Goal: Communication & Community: Answer question/provide support

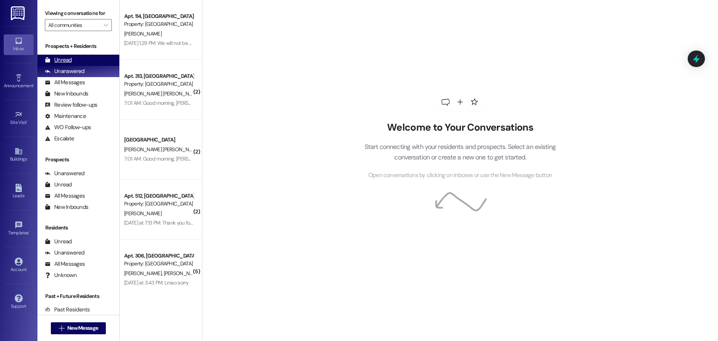
click at [64, 59] on div "Unread" at bounding box center [58, 60] width 27 height 8
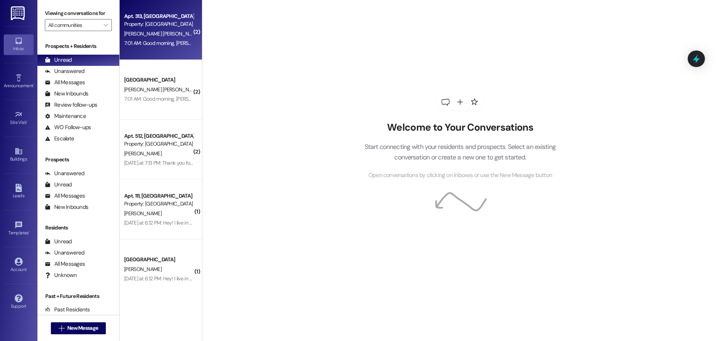
click at [146, 12] on div "Apt. 313, [GEOGRAPHIC_DATA]" at bounding box center [158, 16] width 69 height 8
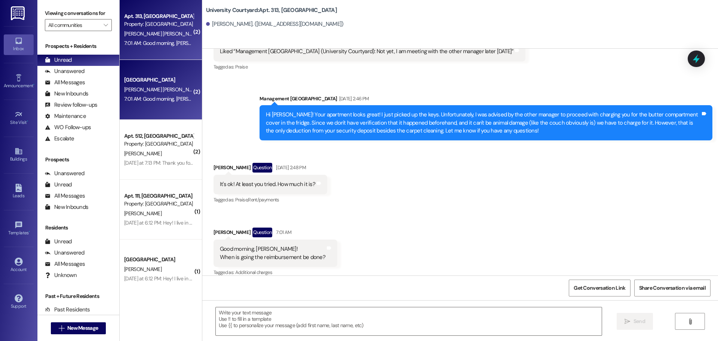
scroll to position [1645, 0]
click at [288, 321] on textarea at bounding box center [409, 321] width 386 height 28
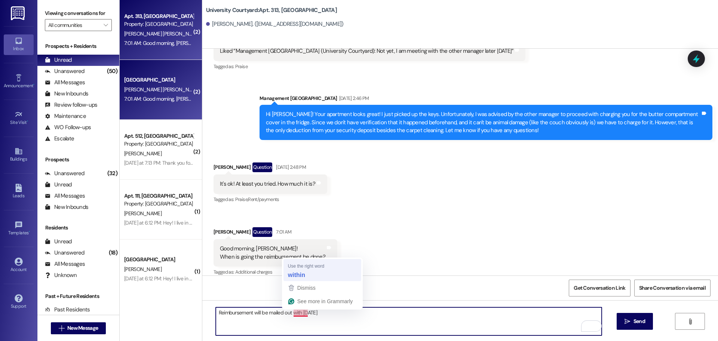
type textarea "Reimbursement will be mailed out [DATE]"
click at [335, 312] on textarea "Reimbursement will be mailed out [DATE]" at bounding box center [409, 321] width 386 height 28
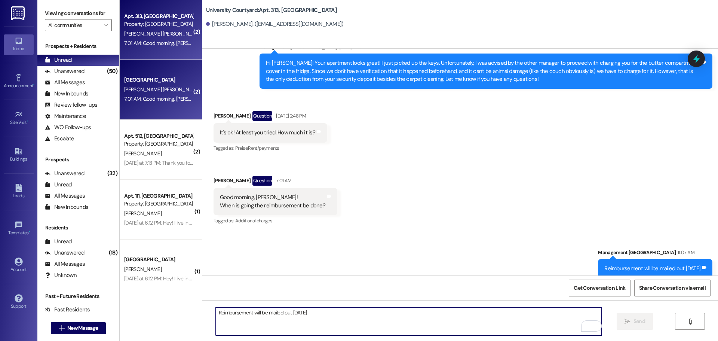
scroll to position [1696, 0]
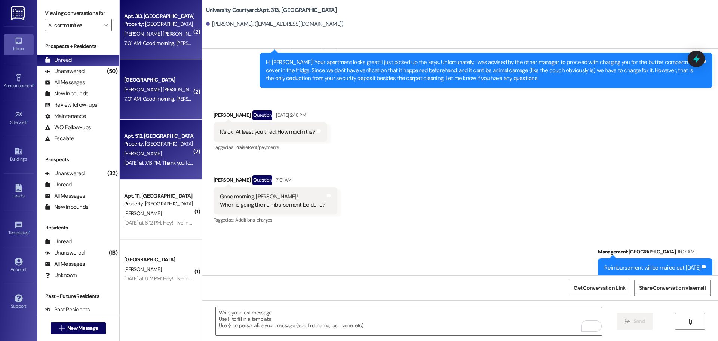
click at [157, 143] on div "Property: [GEOGRAPHIC_DATA]" at bounding box center [158, 144] width 69 height 8
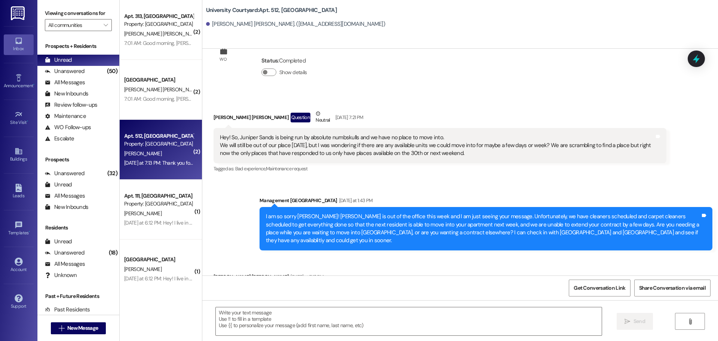
scroll to position [2807, 0]
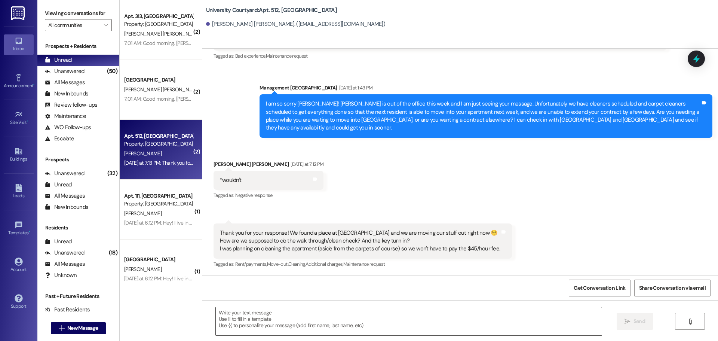
click at [282, 321] on textarea at bounding box center [409, 321] width 386 height 28
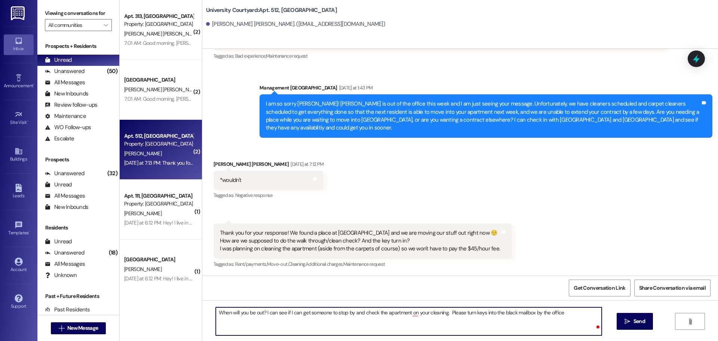
type textarea "When will you be out? I can see if I can get someone to stop by and check the a…"
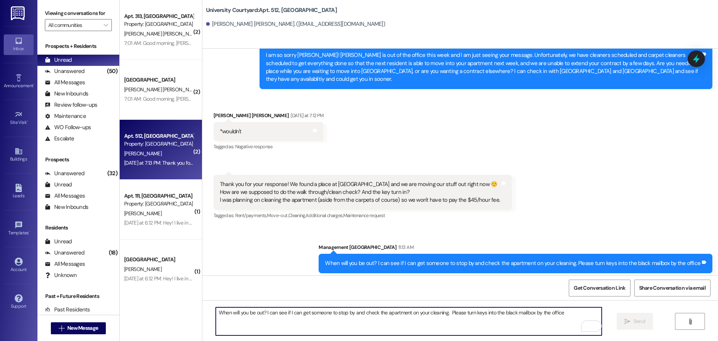
scroll to position [2860, 0]
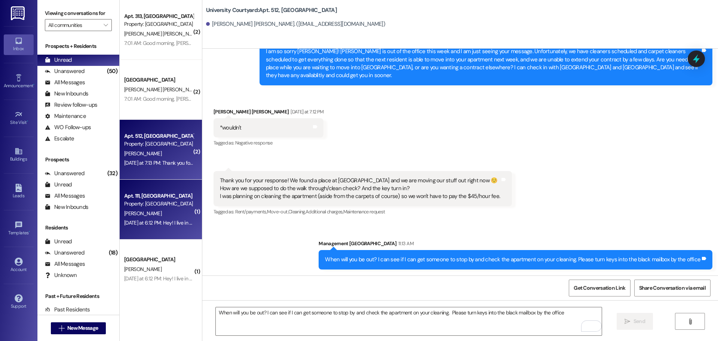
click at [155, 201] on div "Property: [GEOGRAPHIC_DATA]" at bounding box center [158, 204] width 69 height 8
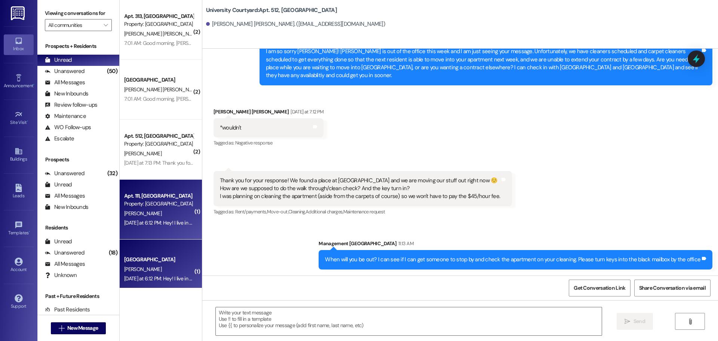
scroll to position [0, 0]
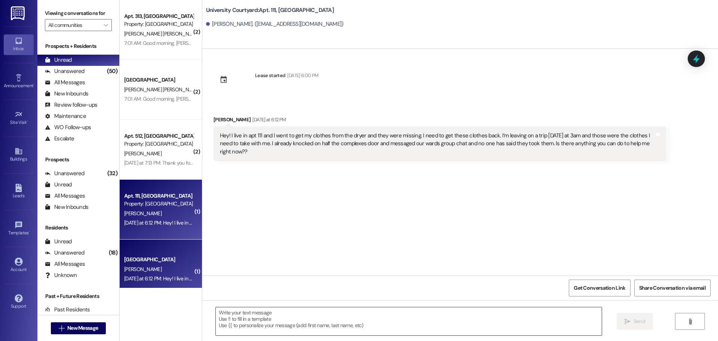
click at [246, 314] on textarea at bounding box center [409, 321] width 386 height 28
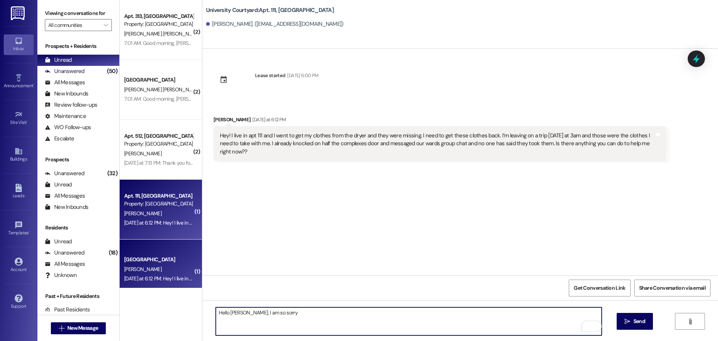
click at [283, 316] on textarea "Hello [PERSON_NAME], I am so sorry" at bounding box center [409, 321] width 386 height 28
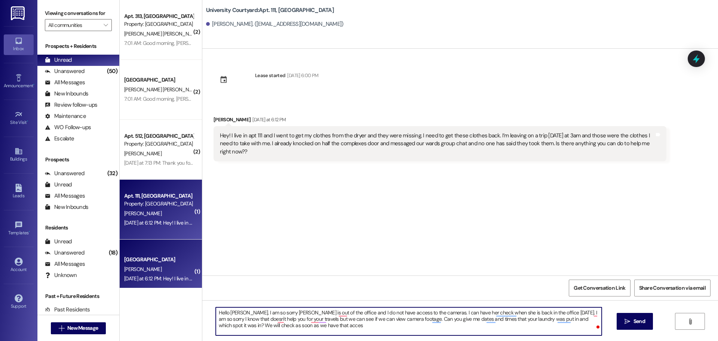
type textarea "Hello [PERSON_NAME], I am so sorry [PERSON_NAME] is out of the office and I do …"
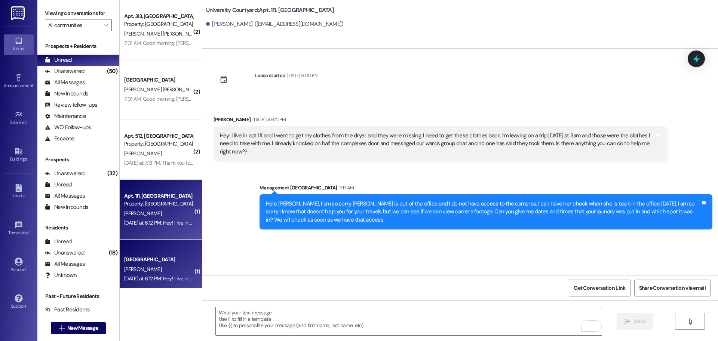
click at [138, 263] on div "[GEOGRAPHIC_DATA]" at bounding box center [158, 259] width 69 height 8
click at [136, 204] on div "Property: [GEOGRAPHIC_DATA]" at bounding box center [158, 204] width 69 height 8
